Goal: Find specific page/section: Find specific page/section

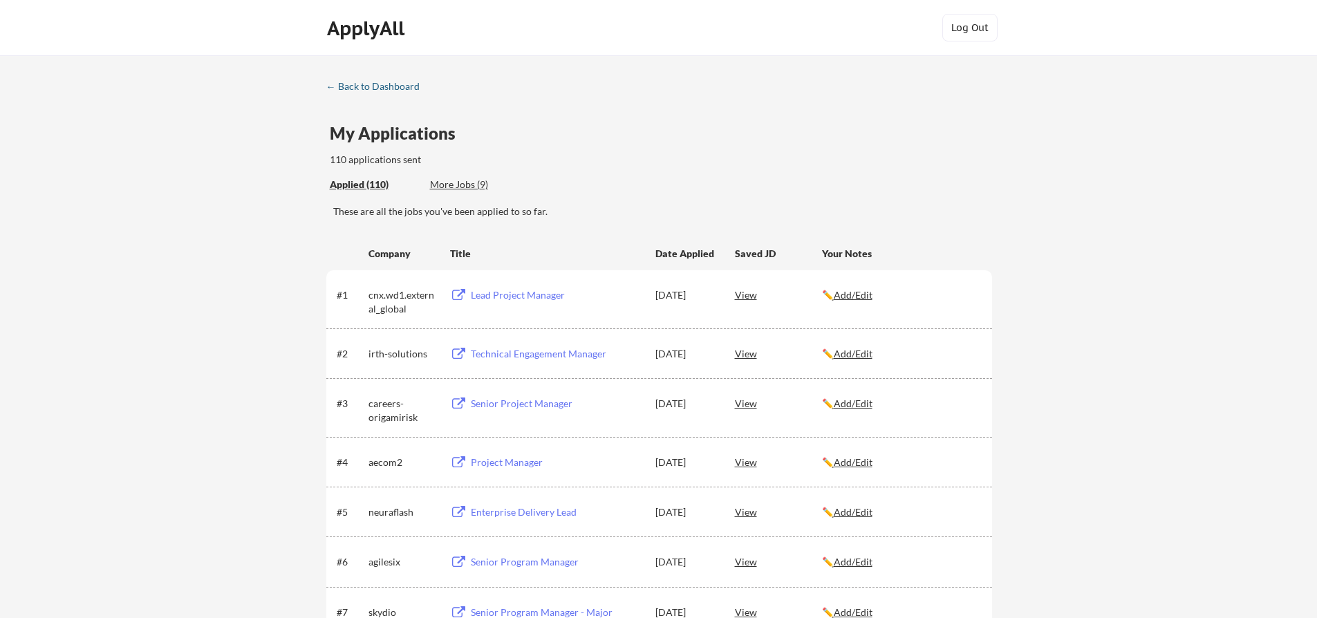
click at [378, 84] on div "← Back to Dashboard" at bounding box center [378, 87] width 104 height 10
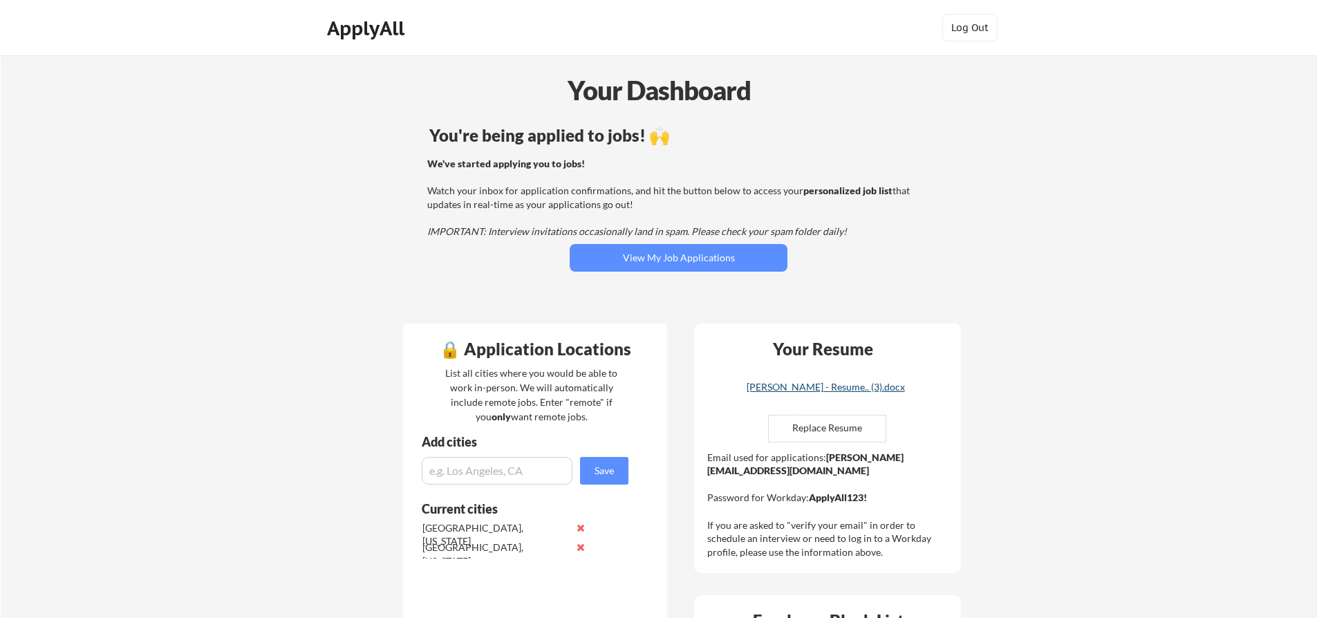
click at [832, 387] on div "[PERSON_NAME] - Resume.. (3).docx" at bounding box center [825, 387] width 165 height 10
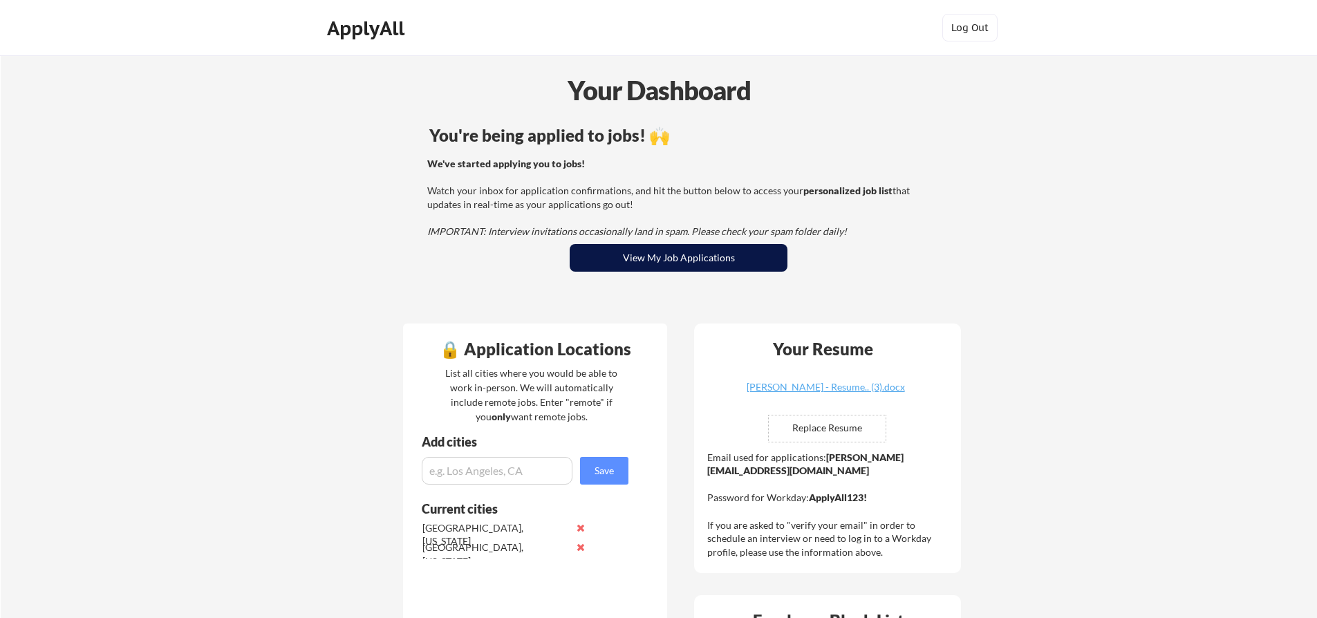
click at [641, 256] on button "View My Job Applications" at bounding box center [679, 258] width 218 height 28
